Goal: Navigation & Orientation: Find specific page/section

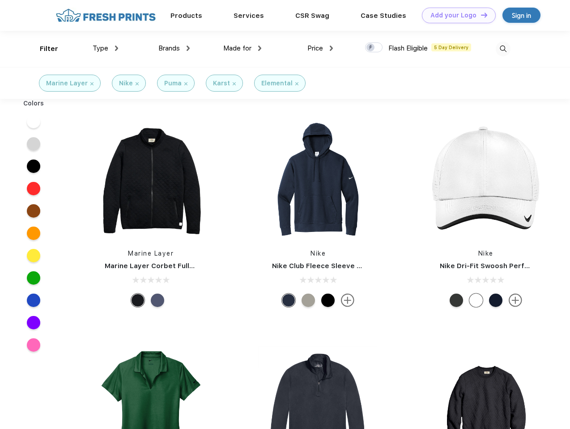
scroll to position [0, 0]
click at [455, 15] on link "Add your Logo Design Tool" at bounding box center [459, 16] width 74 height 16
click at [0, 0] on div "Design Tool" at bounding box center [0, 0] width 0 height 0
click at [480, 15] on link "Add your Logo Design Tool" at bounding box center [459, 16] width 74 height 16
click at [43, 49] on div "Filter" at bounding box center [49, 49] width 18 height 10
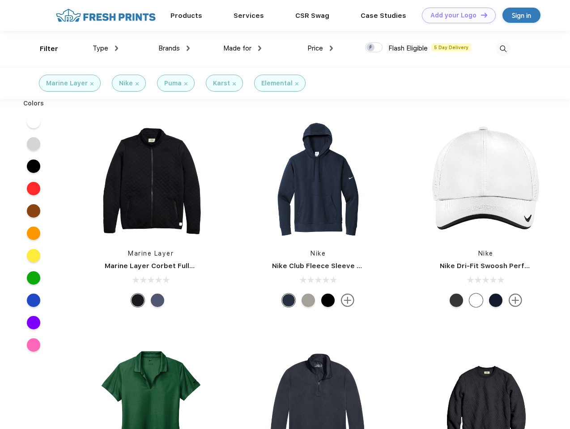
click at [106, 48] on span "Type" at bounding box center [101, 48] width 16 height 8
click at [174, 48] on span "Brands" at bounding box center [168, 48] width 21 height 8
click at [242, 48] on span "Made for" at bounding box center [237, 48] width 28 height 8
click at [320, 48] on span "Price" at bounding box center [315, 48] width 16 height 8
click at [374, 48] on div at bounding box center [373, 47] width 17 height 10
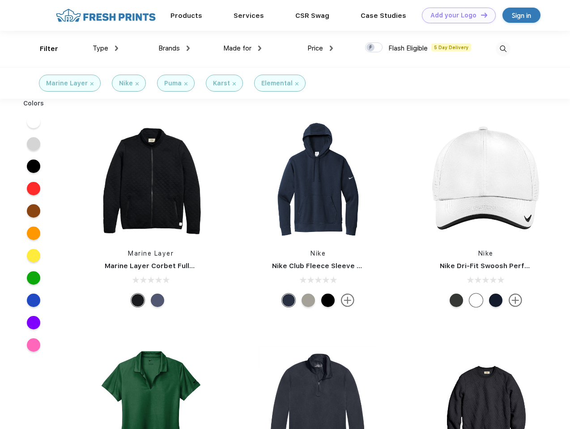
click at [371, 48] on input "checkbox" at bounding box center [368, 45] width 6 height 6
click at [503, 49] on img at bounding box center [502, 49] width 15 height 15
